Goal: Task Accomplishment & Management: Complete application form

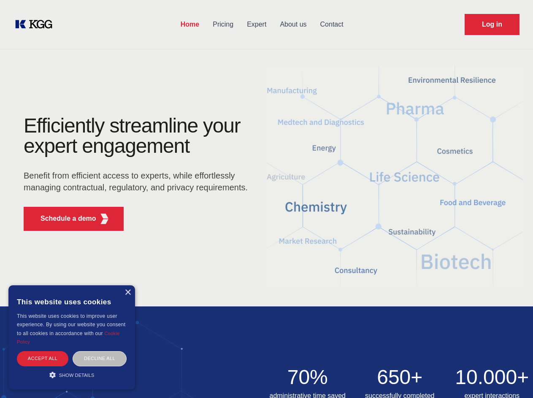
click at [266, 199] on div "Efficiently streamline your expert engagement Benefit from efficient access to …" at bounding box center [138, 177] width 256 height 122
click at [63, 218] on p "Schedule a demo" at bounding box center [68, 218] width 56 height 10
click at [127, 292] on div "× This website uses cookies This website uses cookies to improve user experienc…" at bounding box center [71, 337] width 127 height 104
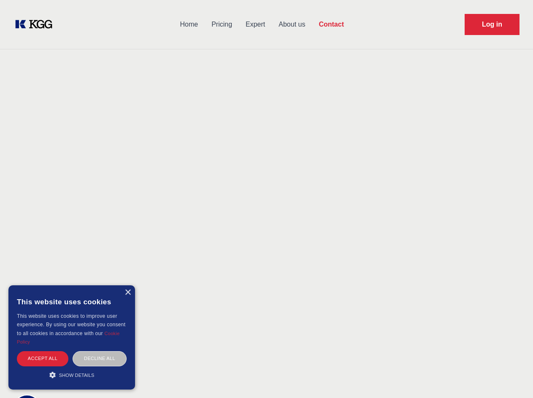
click at [43, 358] on div "Accept all" at bounding box center [42, 358] width 51 height 15
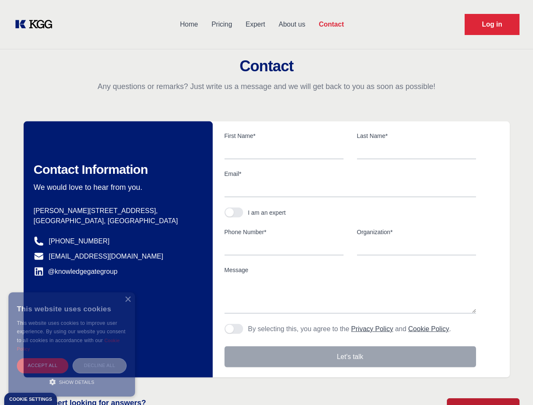
click at [100, 358] on div "Decline all" at bounding box center [100, 365] width 54 height 15
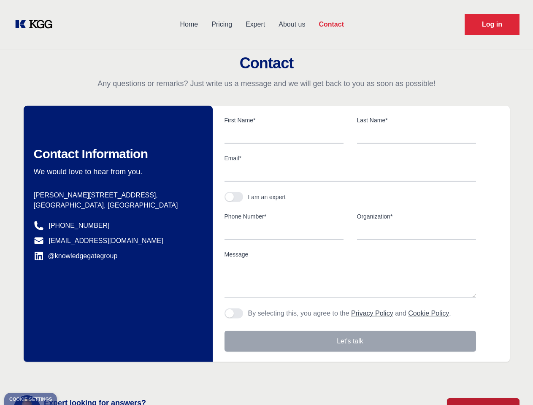
click at [72, 374] on main "Contact Any questions or remarks? Just write us a message and we will get back …" at bounding box center [266, 219] width 533 height 439
